Goal: Task Accomplishment & Management: Manage account settings

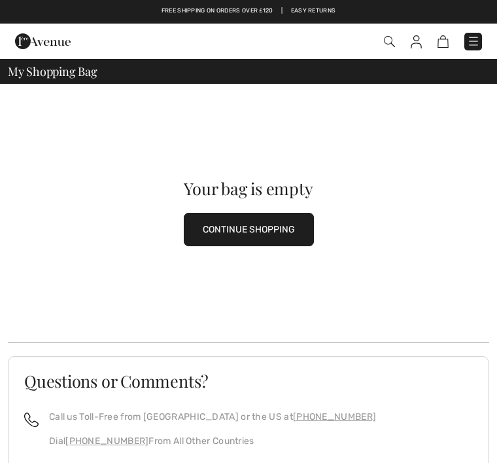
click at [477, 36] on img at bounding box center [473, 41] width 13 height 13
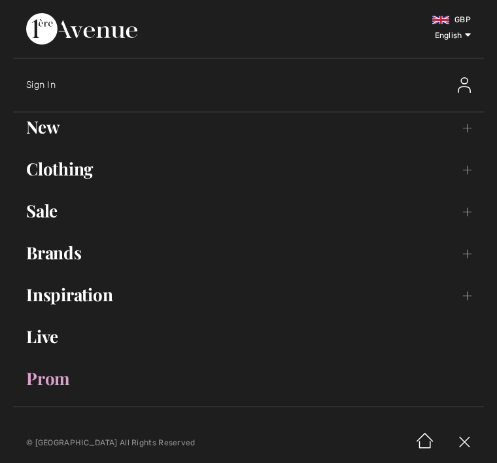
click at [51, 81] on span "Sign In" at bounding box center [40, 84] width 29 height 11
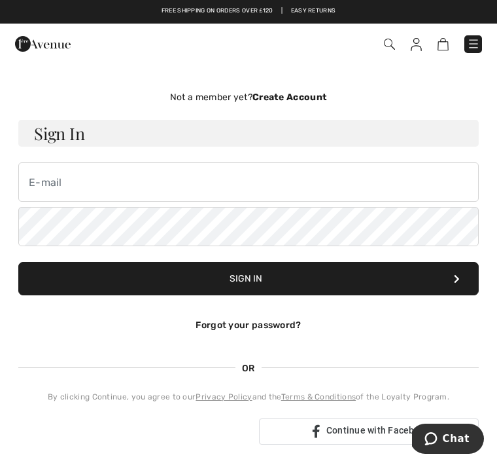
click at [302, 270] on button "Sign In" at bounding box center [248, 278] width 461 height 33
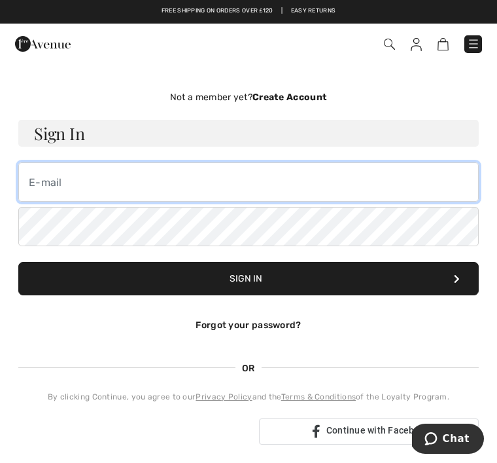
type input "paulabergie@icloud.com"
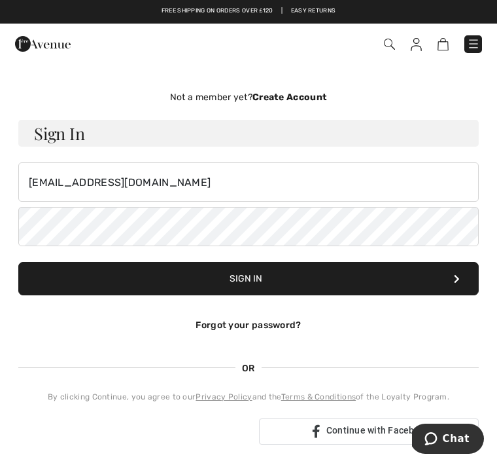
click at [249, 278] on button "Sign In" at bounding box center [248, 278] width 461 height 33
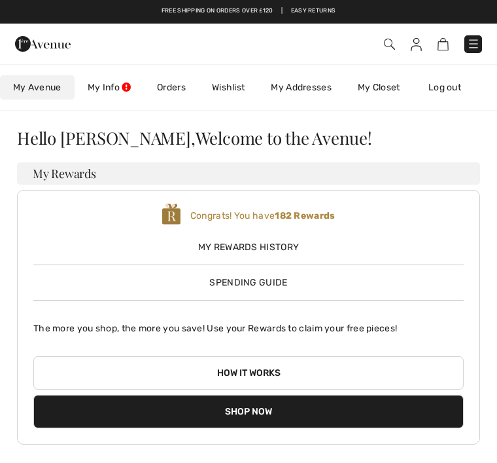
click at [119, 82] on link "My Info" at bounding box center [109, 87] width 69 height 24
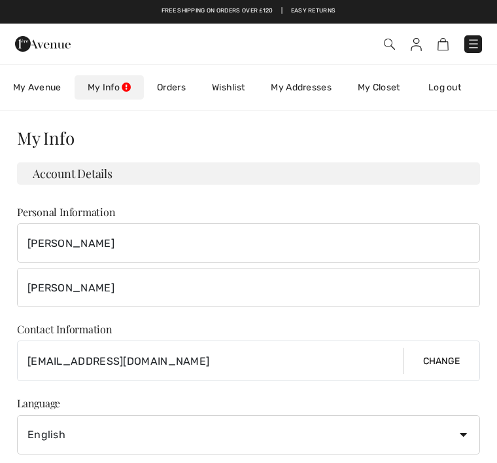
click at [185, 94] on link "Orders" at bounding box center [171, 87] width 55 height 24
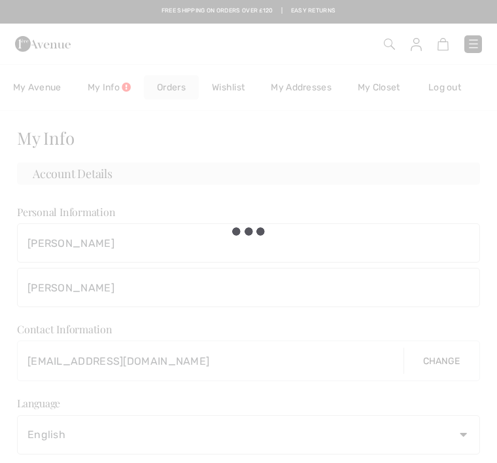
click at [183, 87] on div at bounding box center [248, 231] width 497 height 463
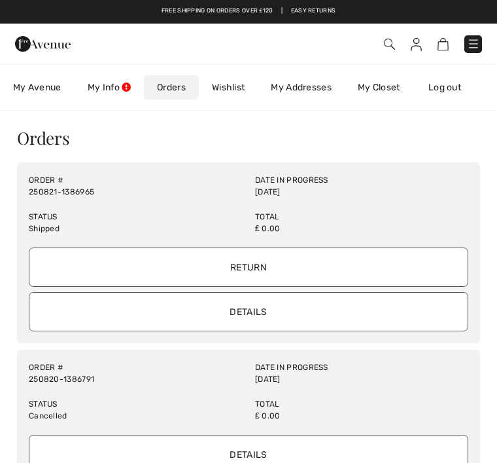
click at [181, 86] on link "Orders" at bounding box center [171, 87] width 55 height 24
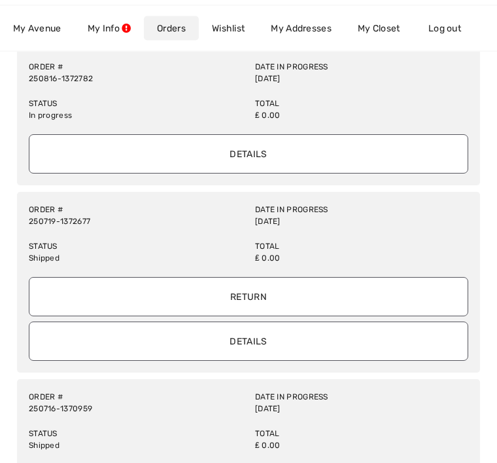
scroll to position [729, 0]
click at [289, 344] on input "Details" at bounding box center [249, 340] width 440 height 39
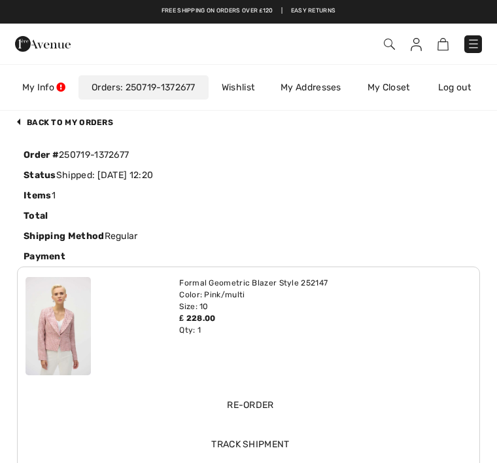
scroll to position [0, 0]
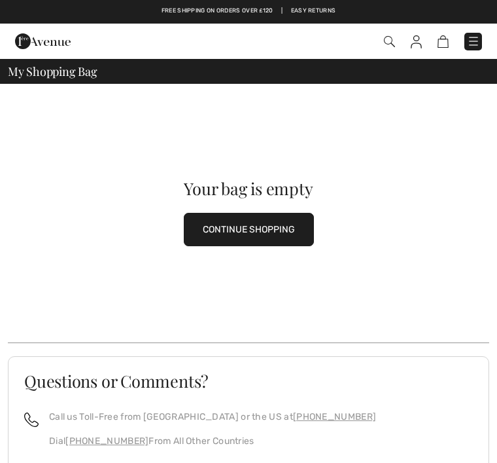
click at [395, 35] on span at bounding box center [388, 42] width 13 height 14
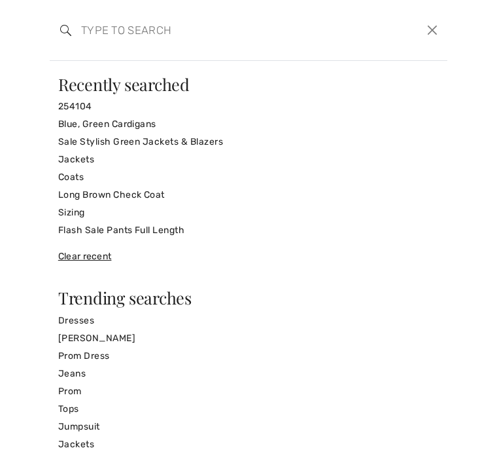
scroll to position [18, 0]
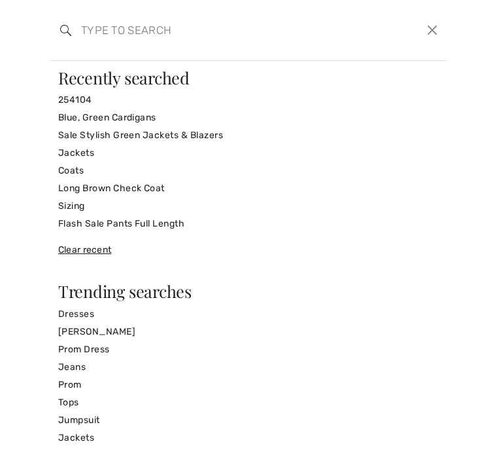
click at [440, 27] on button "Close" at bounding box center [433, 30] width 19 height 20
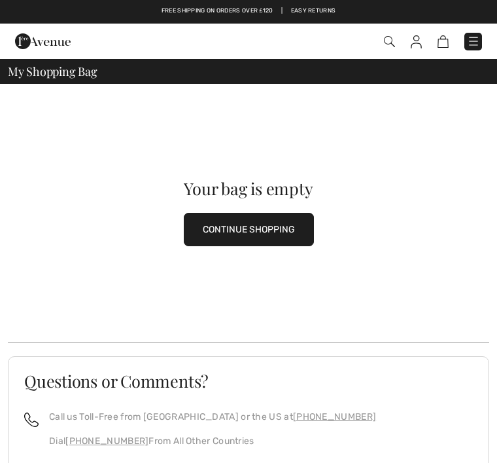
click at [279, 124] on div "Your bag is empty CONTINUE SHOPPING" at bounding box center [249, 213] width 482 height 259
click at [101, 76] on div "My Shopping Bag" at bounding box center [249, 71] width 482 height 12
click at [169, 73] on div "My Shopping Bag" at bounding box center [249, 71] width 482 height 12
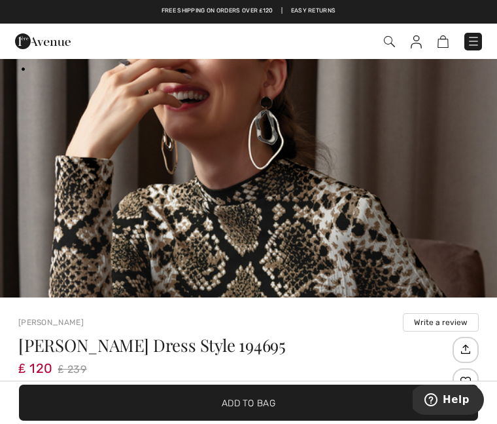
scroll to position [113, 0]
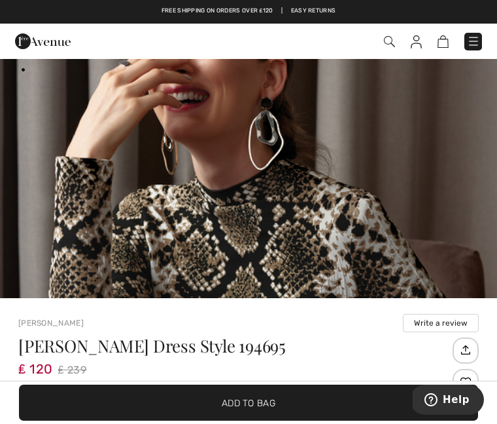
click at [395, 37] on span at bounding box center [350, 42] width 264 height 18
click at [390, 44] on img at bounding box center [389, 41] width 11 height 11
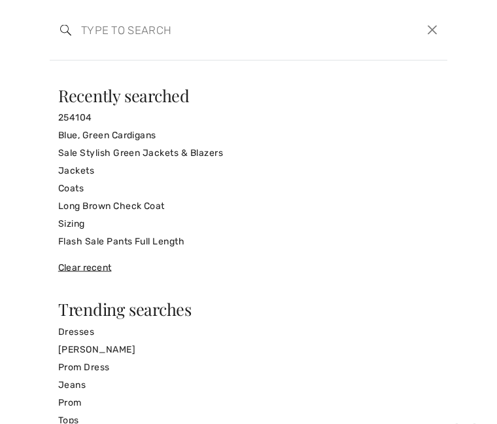
scroll to position [0, 0]
click at [434, 27] on button "Close" at bounding box center [433, 30] width 19 height 20
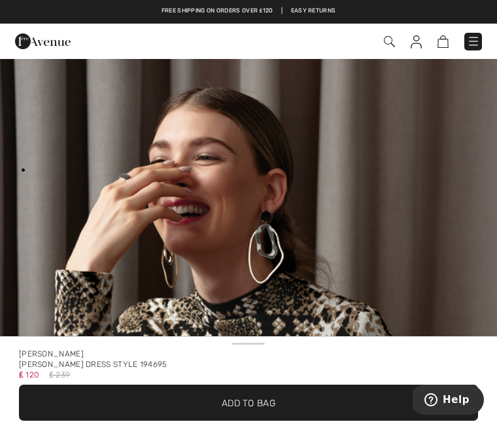
click at [422, 34] on link at bounding box center [416, 41] width 11 height 14
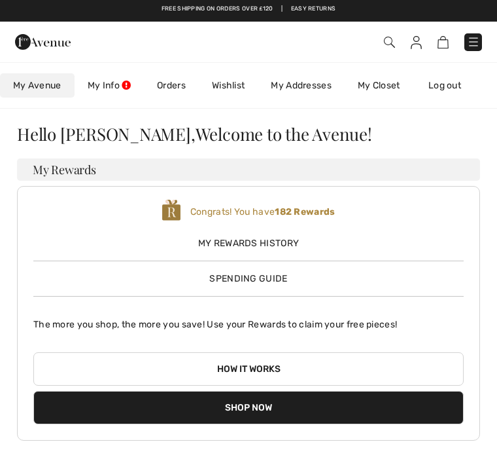
click at [177, 89] on link "Orders" at bounding box center [171, 87] width 55 height 24
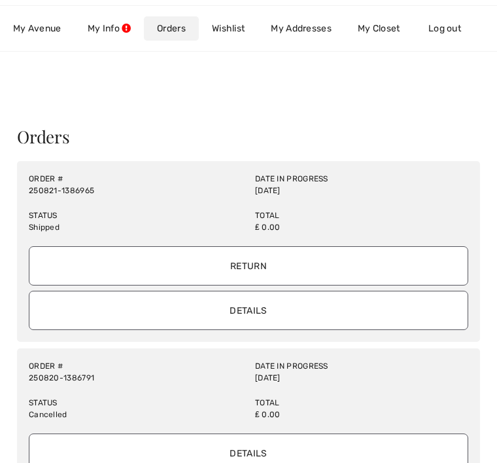
scroll to position [2, 0]
click at [395, 24] on link "My Closet" at bounding box center [379, 28] width 69 height 24
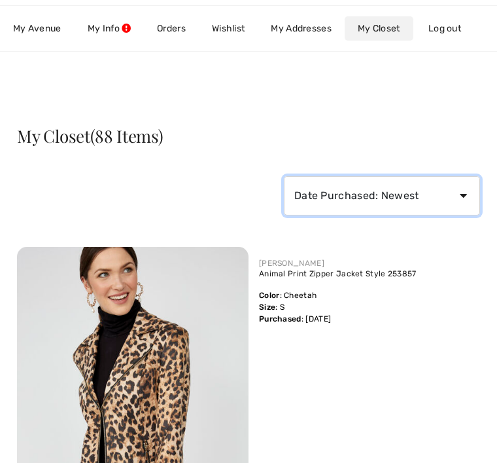
click at [470, 194] on select "Date Purchased: Newest Date Purchased: Oldest Price: High to Low Price: Low to …" at bounding box center [382, 195] width 196 height 39
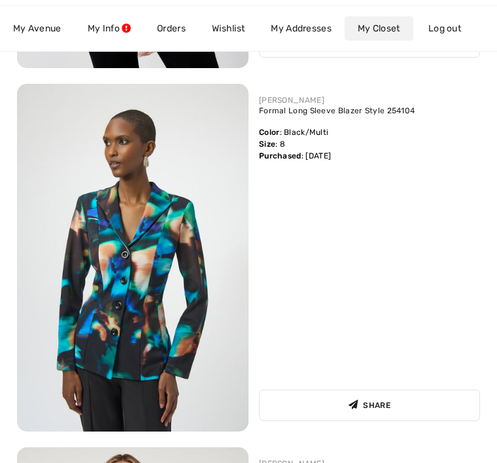
click at [427, 354] on div "JOSEPH RIBKOFF Formal Long Sleeve Blazer Style 254104 Color : Black/Multi Size …" at bounding box center [365, 257] width 232 height 347
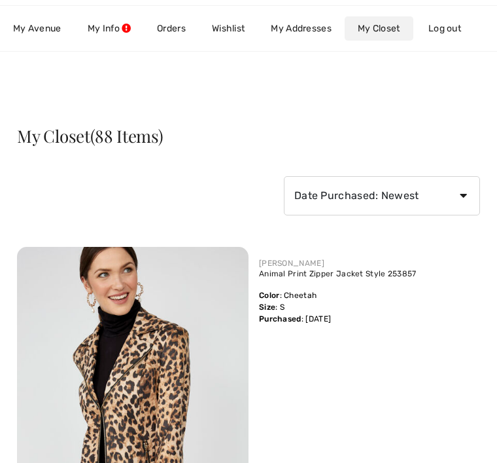
click at [178, 23] on link "Orders" at bounding box center [171, 28] width 55 height 24
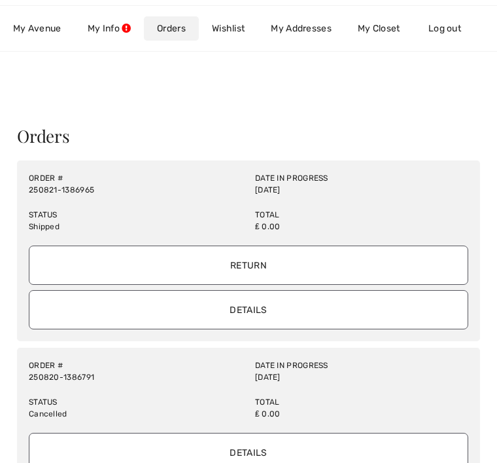
click at [291, 305] on input "Details" at bounding box center [249, 309] width 440 height 39
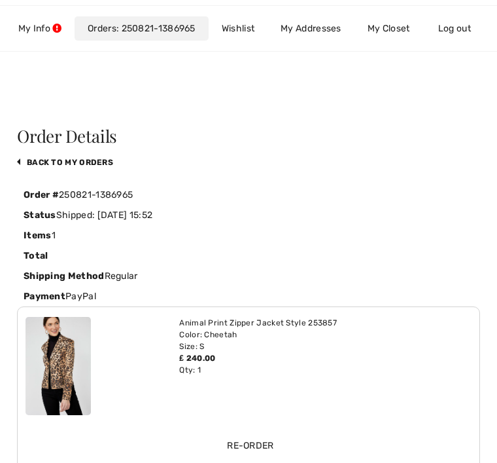
click at [406, 27] on link "My Closet" at bounding box center [389, 28] width 69 height 24
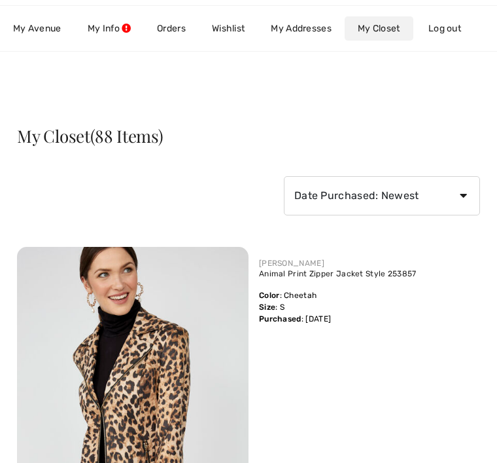
click at [469, 188] on select "Date Purchased: Newest Date Purchased: Oldest Price: High to Low Price: Low to …" at bounding box center [382, 195] width 196 height 39
click at [120, 31] on link "My Info" at bounding box center [109, 28] width 69 height 24
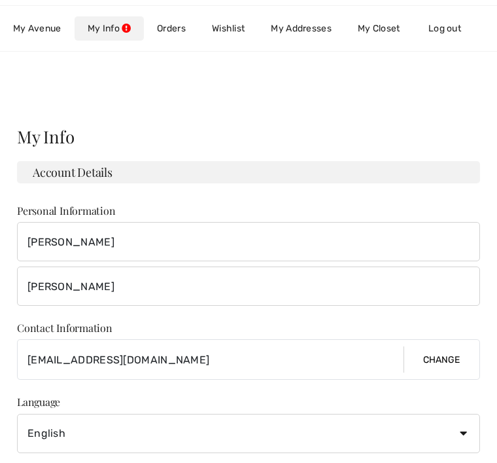
scroll to position [2, 0]
click at [178, 27] on link "Orders" at bounding box center [171, 28] width 55 height 24
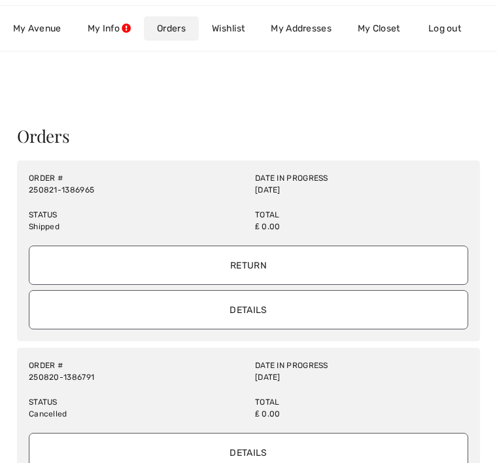
click at [321, 302] on input "Details" at bounding box center [249, 309] width 440 height 39
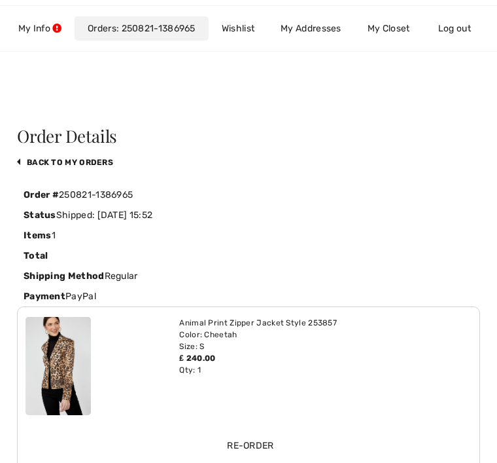
scroll to position [0, 76]
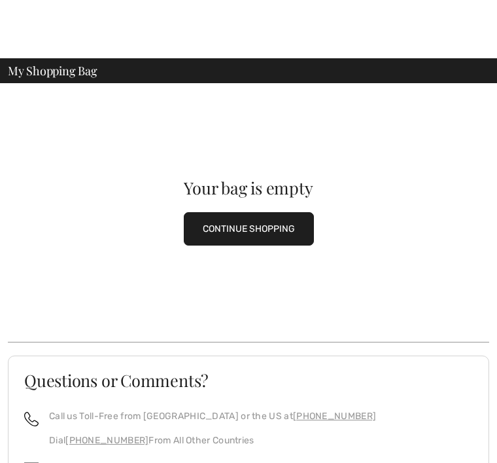
scroll to position [2, 0]
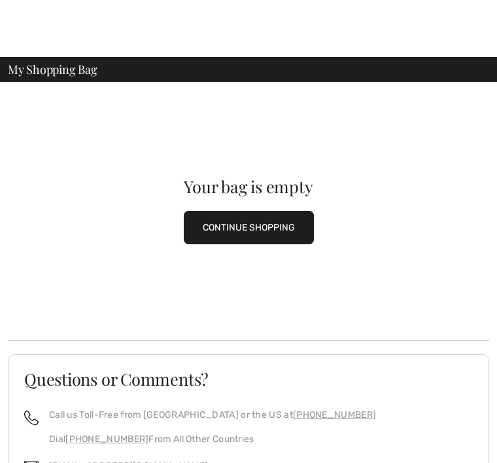
click at [405, 201] on div "Your bag is empty CONTINUE SHOPPING" at bounding box center [249, 211] width 482 height 259
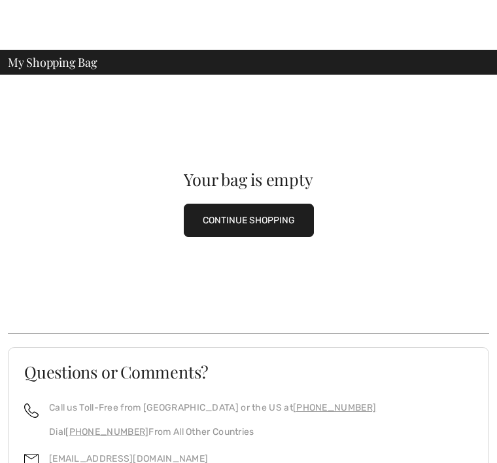
scroll to position [91, 0]
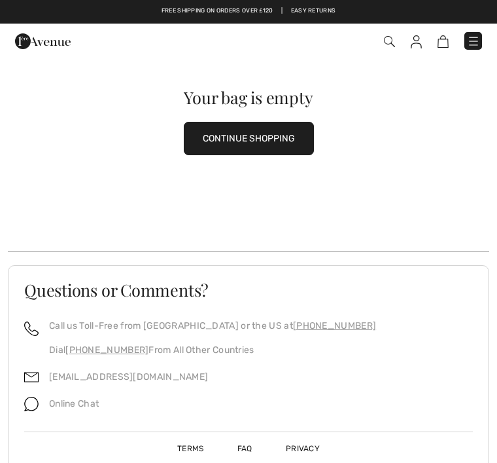
click at [87, 394] on div "Online Chat" at bounding box center [69, 407] width 60 height 27
click at [81, 409] on p "Online Chat" at bounding box center [74, 404] width 50 height 14
click at [75, 407] on span "Online Chat" at bounding box center [74, 403] width 50 height 11
click at [57, 407] on span "Online Chat" at bounding box center [74, 403] width 50 height 11
click at [26, 408] on img at bounding box center [31, 404] width 14 height 14
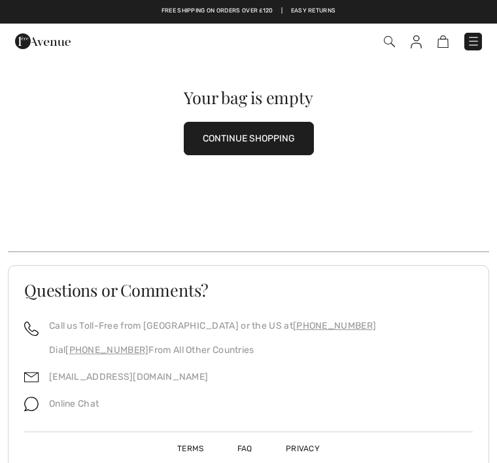
click at [82, 404] on span "Online Chat" at bounding box center [74, 403] width 50 height 11
click at [117, 374] on link "[EMAIL_ADDRESS][DOMAIN_NAME]" at bounding box center [128, 376] width 159 height 11
